Goal: Browse casually

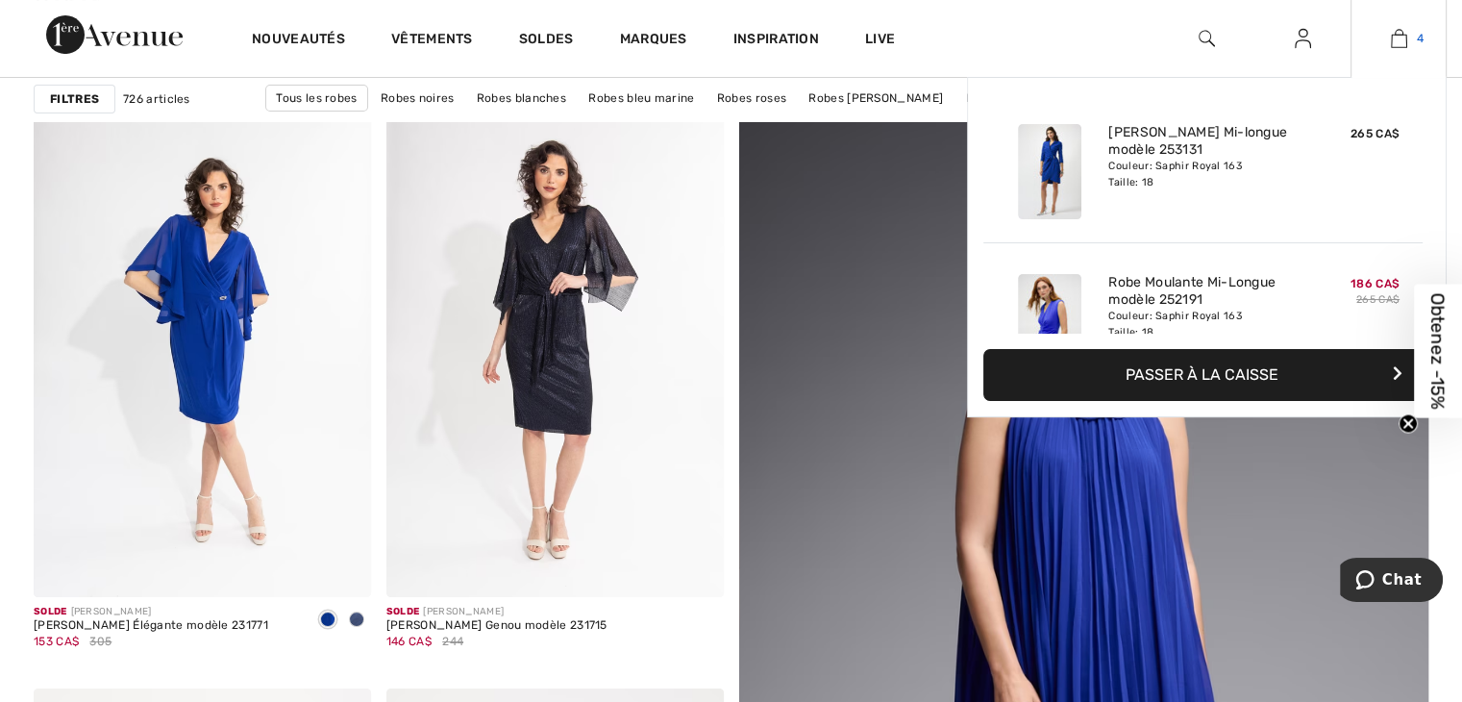
click at [1386, 31] on link "4" at bounding box center [1399, 38] width 94 height 23
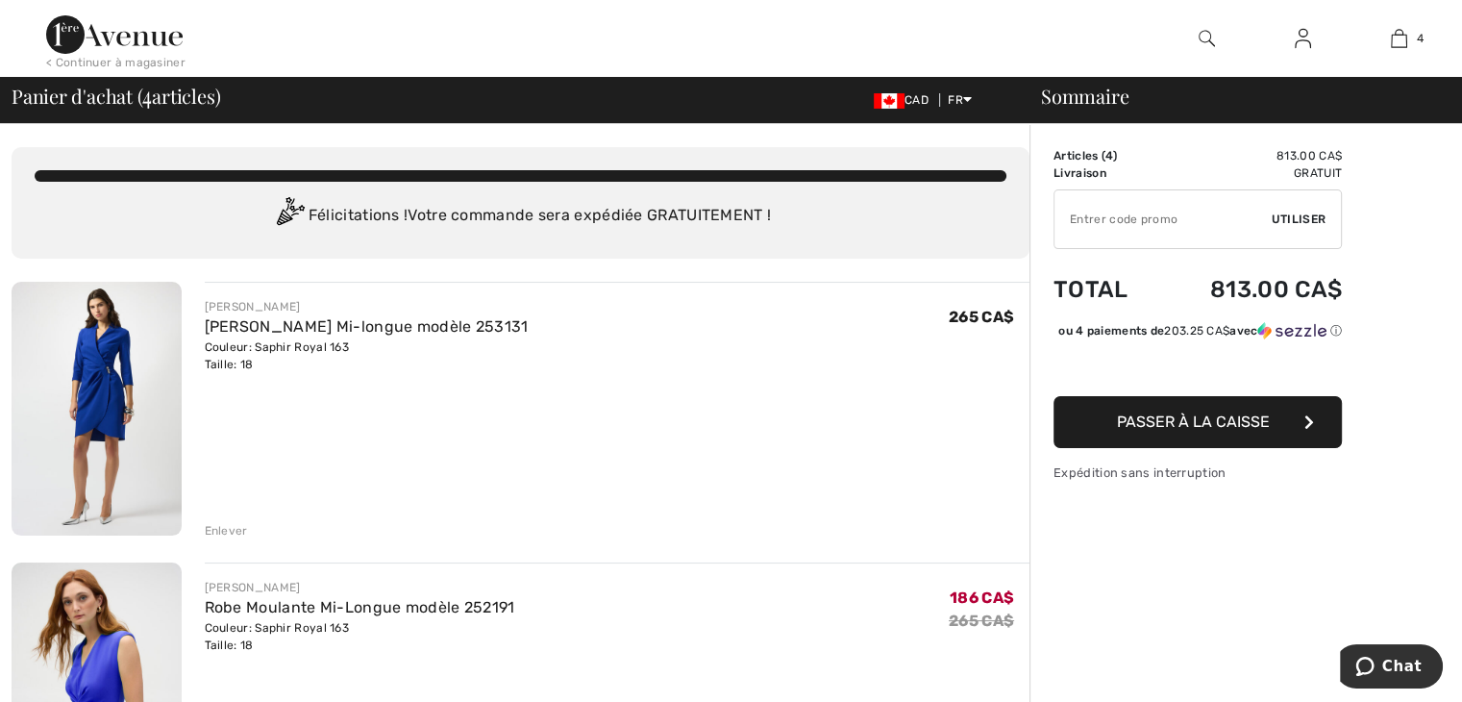
click at [127, 378] on img at bounding box center [97, 409] width 170 height 254
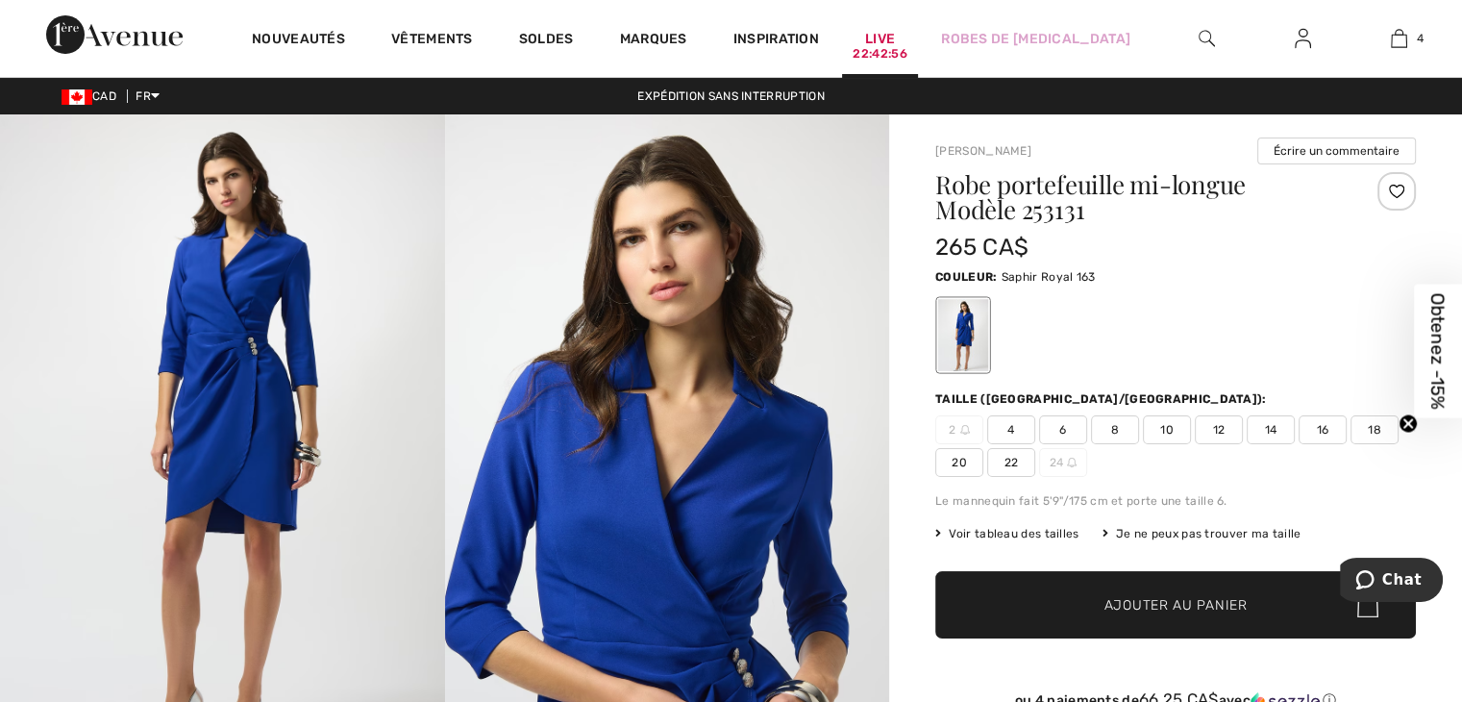
click at [886, 52] on div "22:42:56" at bounding box center [880, 54] width 54 height 18
